Goal: Task Accomplishment & Management: Complete application form

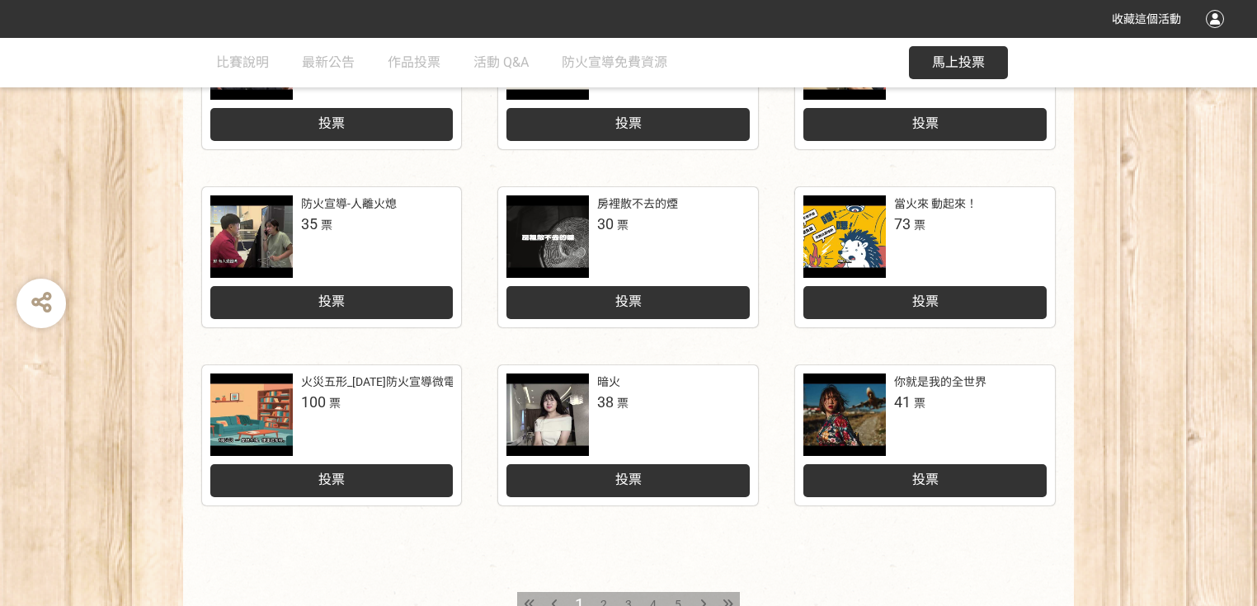
scroll to position [709, 0]
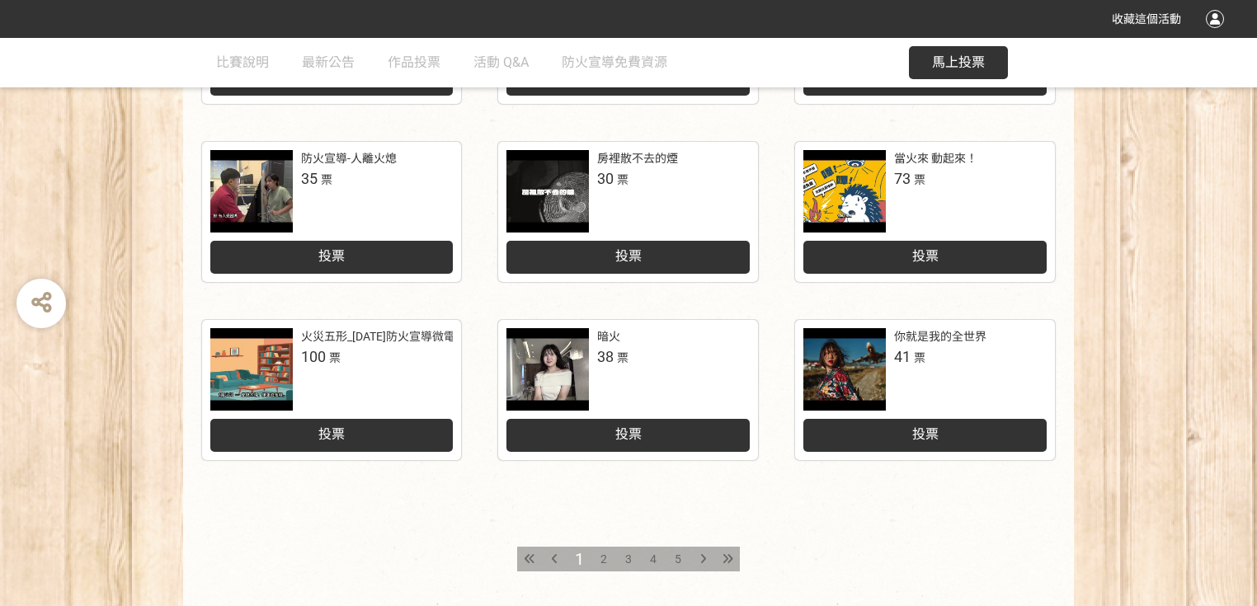
click at [954, 274] on div "投票" at bounding box center [924, 257] width 243 height 33
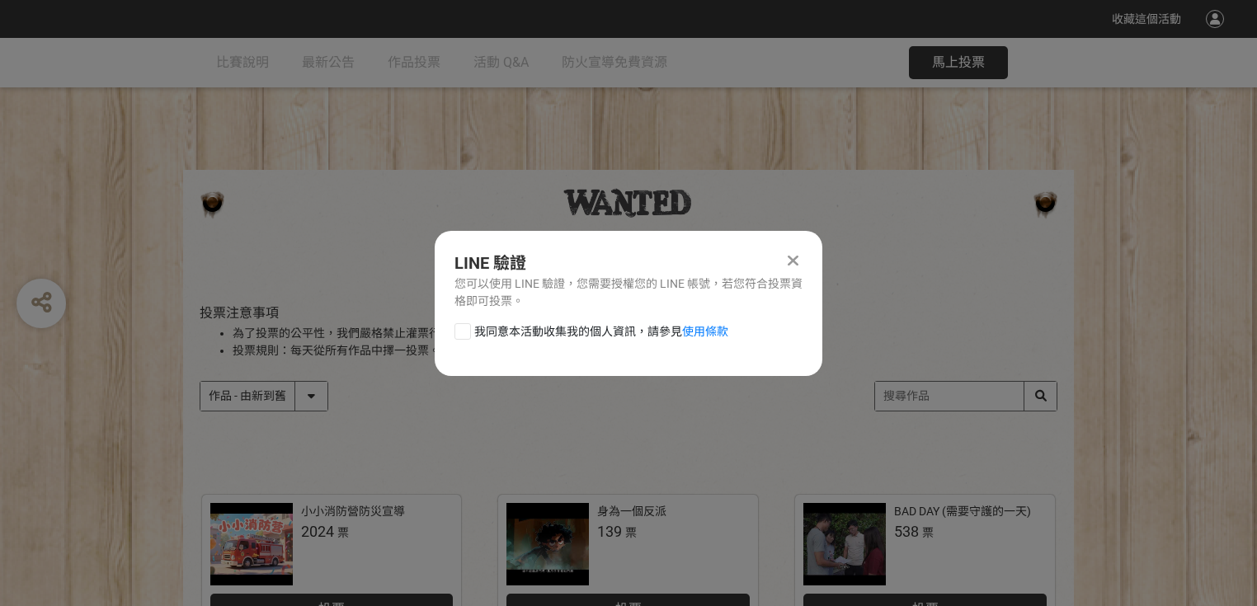
scroll to position [0, 0]
click at [461, 335] on div at bounding box center [463, 331] width 16 height 16
checkbox input "true"
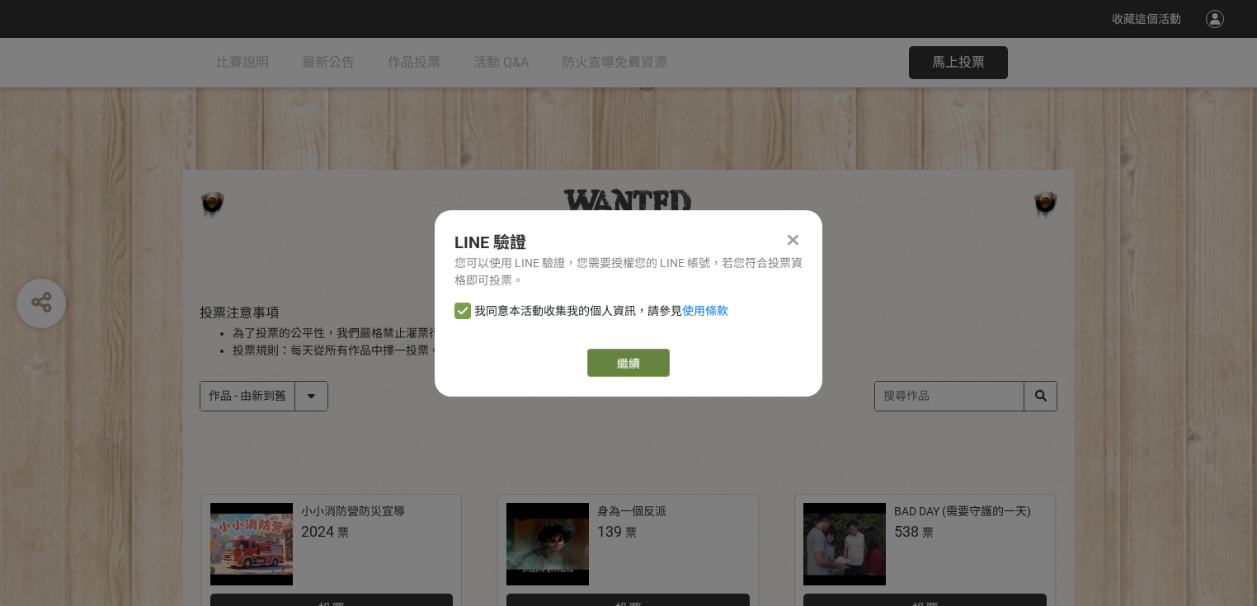
click at [604, 370] on button "繼續" at bounding box center [628, 363] width 82 height 28
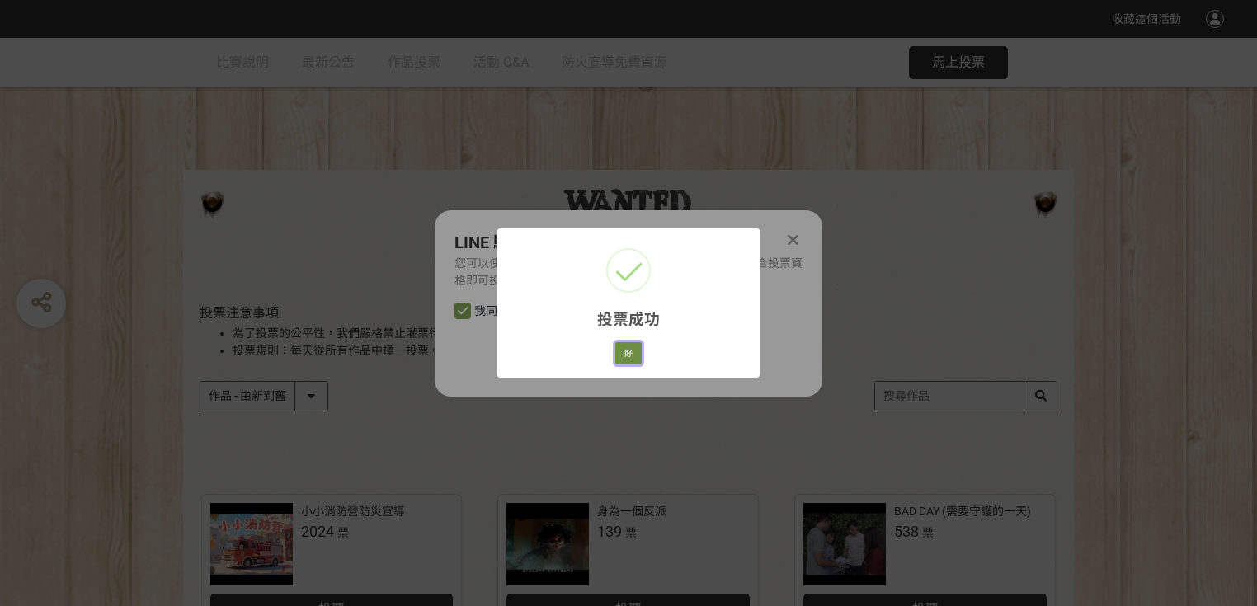
click at [634, 365] on button "好" at bounding box center [628, 353] width 26 height 23
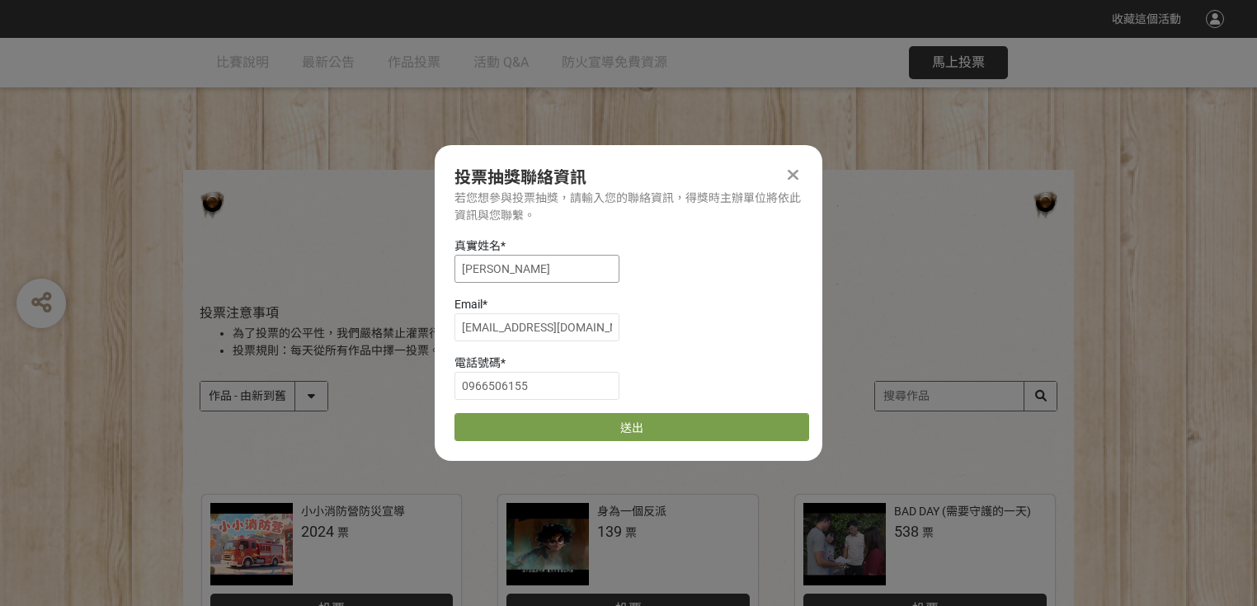
drag, startPoint x: 545, startPoint y: 284, endPoint x: 431, endPoint y: 271, distance: 114.5
drag, startPoint x: 617, startPoint y: 339, endPoint x: 430, endPoint y: 316, distance: 188.7
drag, startPoint x: 549, startPoint y: 403, endPoint x: 363, endPoint y: 356, distance: 191.5
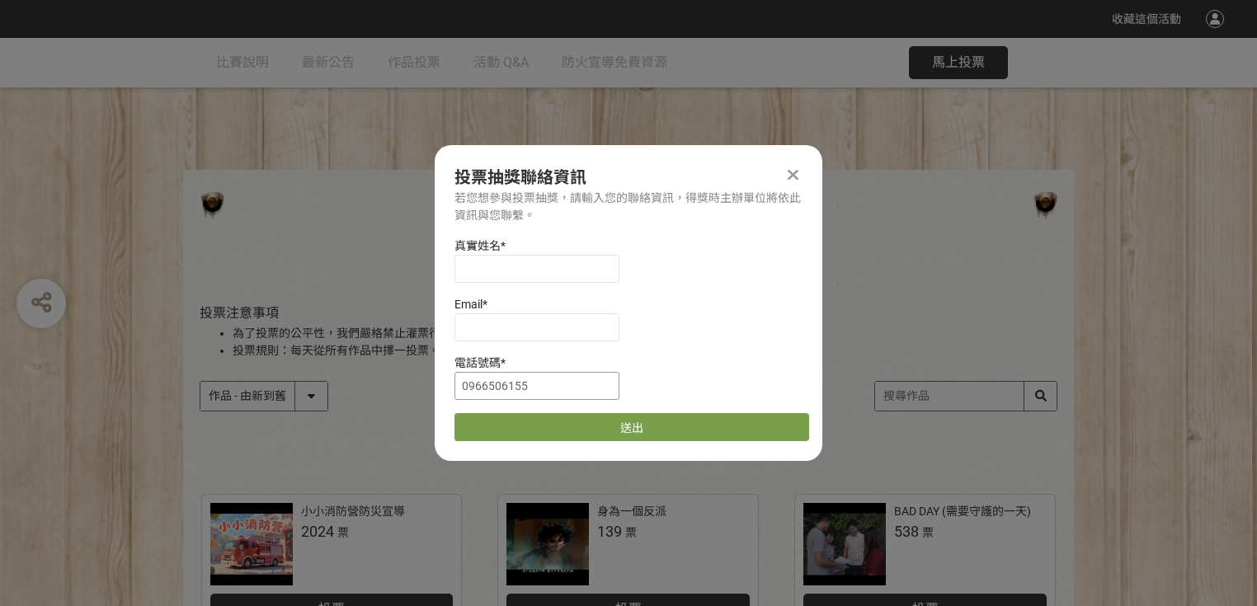
click at [601, 336] on input "[EMAIL_ADDRESS][PERSON_NAME]" at bounding box center [537, 327] width 165 height 28
click at [594, 336] on input "[EMAIL_ADDRESS][PERSON_NAME]" at bounding box center [537, 327] width 165 height 28
click at [593, 336] on input "[EMAIL_ADDRESS][PERSON_NAME]" at bounding box center [537, 327] width 165 height 28
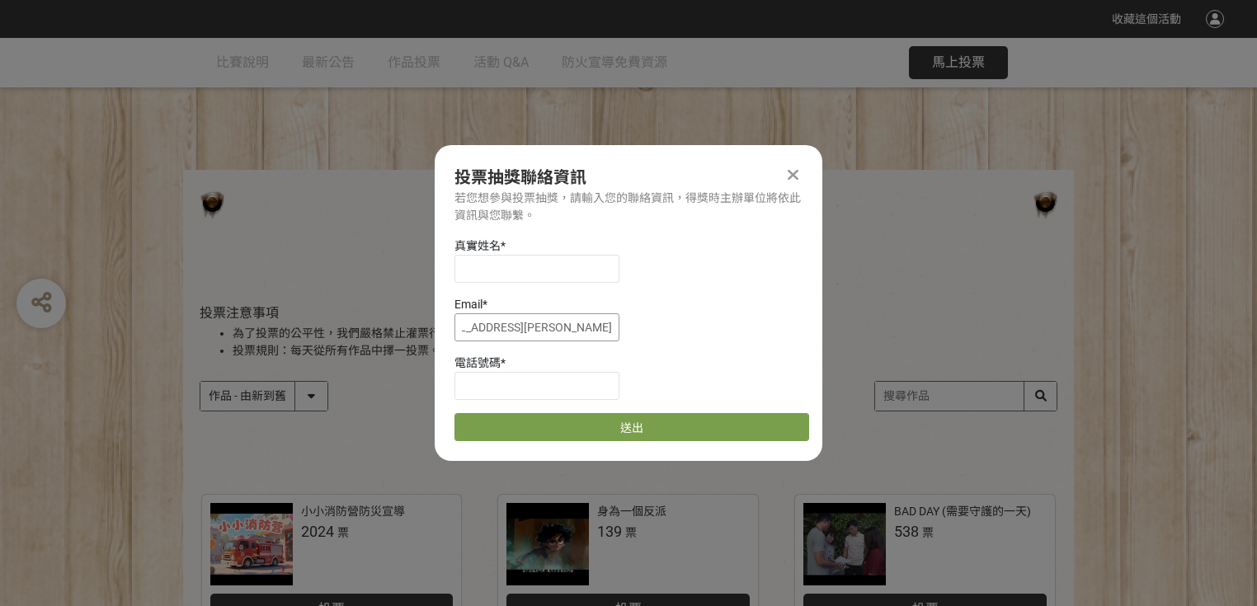
type input "[EMAIL_ADDRESS][PERSON_NAME]"
type input "0919158124"
drag, startPoint x: 596, startPoint y: 340, endPoint x: 671, endPoint y: 341, distance: 74.2
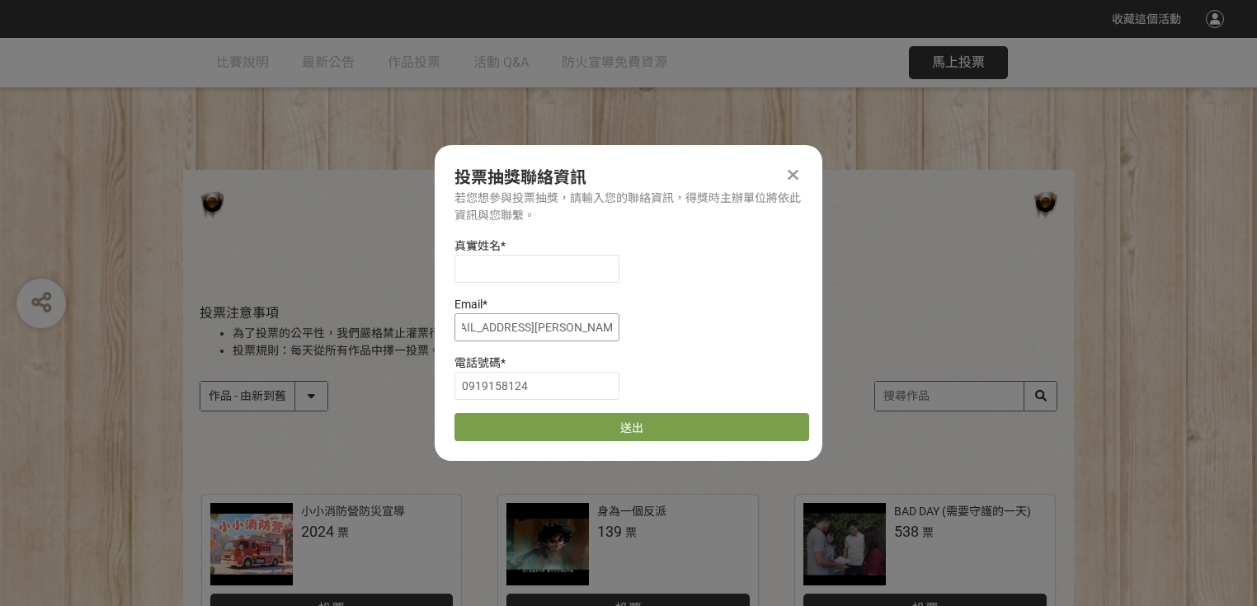
click at [671, 341] on div "Email * [EMAIL_ADDRESS][PERSON_NAME]" at bounding box center [632, 318] width 355 height 45
type input "[EMAIL_ADDRESS][DOMAIN_NAME]"
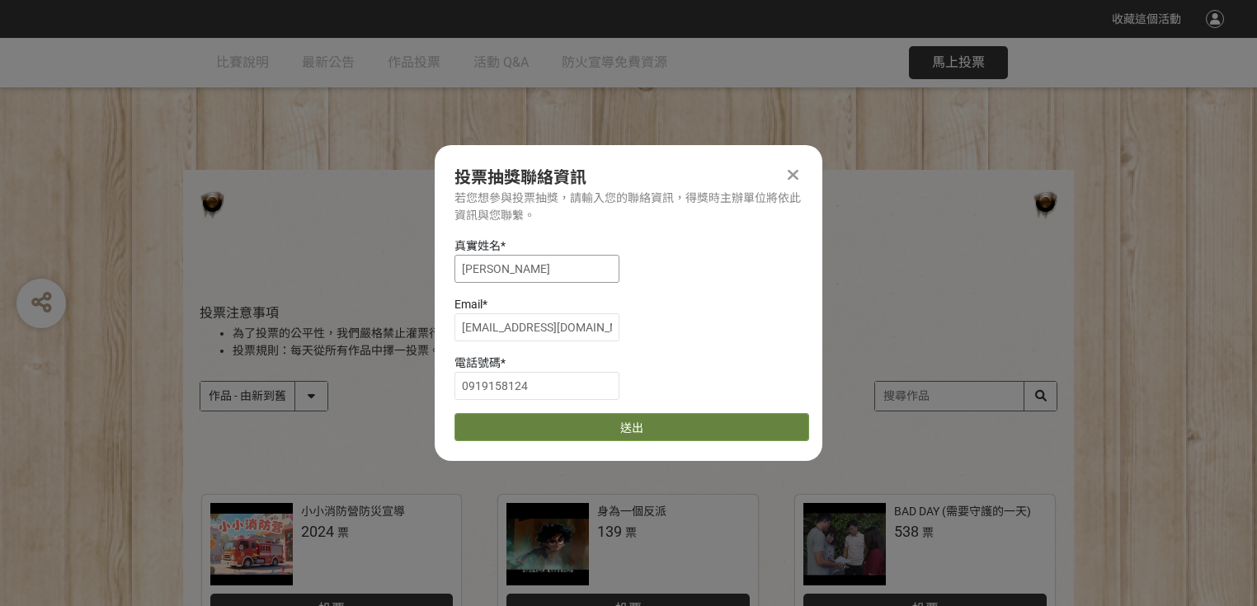
type input "[PERSON_NAME]"
click at [605, 441] on button "送出" at bounding box center [632, 427] width 355 height 28
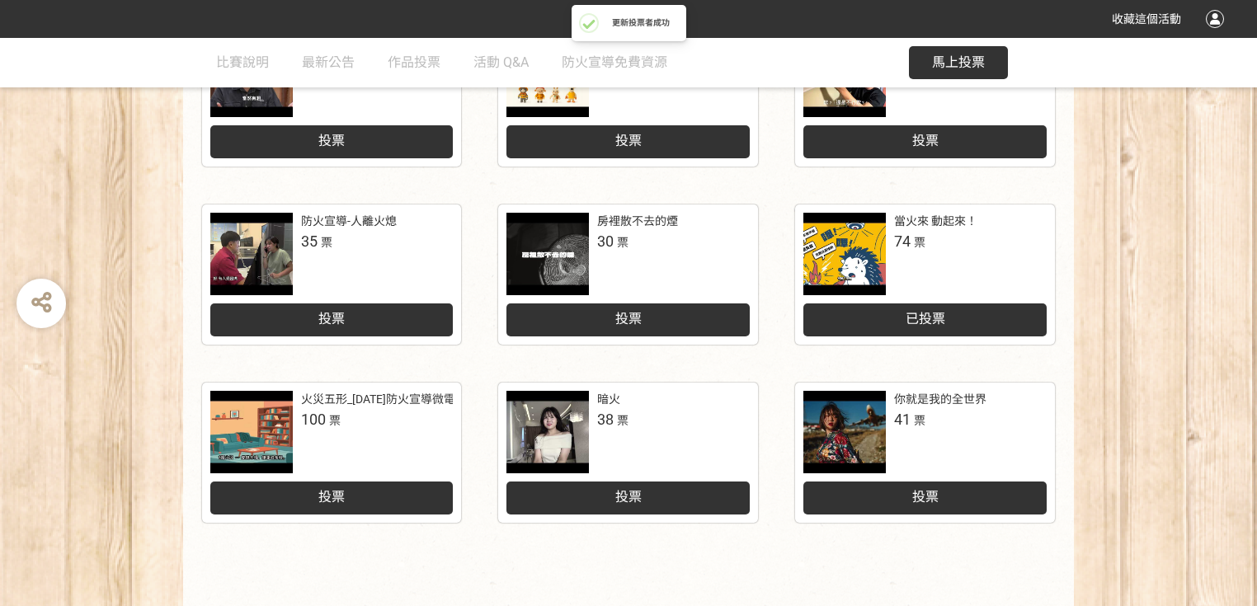
scroll to position [709, 0]
